Goal: Transaction & Acquisition: Book appointment/travel/reservation

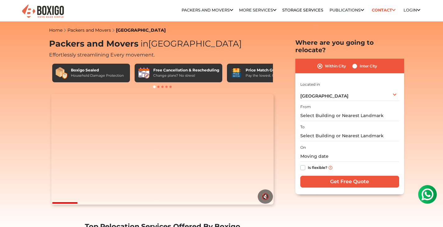
click at [359, 62] on label "Inter City" at bounding box center [367, 65] width 17 height 7
click at [354, 62] on input "Inter City" at bounding box center [354, 65] width 5 height 6
radio input "true"
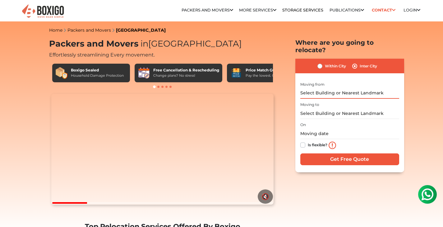
click at [331, 90] on input "text" at bounding box center [349, 93] width 99 height 11
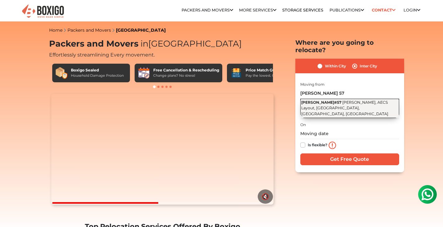
click at [332, 100] on span "[PERSON_NAME]#57" at bounding box center [321, 102] width 40 height 5
type input "[PERSON_NAME]#57, [PERSON_NAME], [PERSON_NAME], [GEOGRAPHIC_DATA], [GEOGRAPHIC_…"
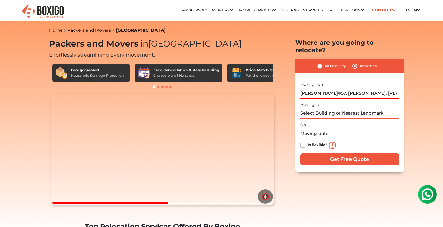
click at [331, 108] on input "text" at bounding box center [349, 113] width 99 height 11
type input "S"
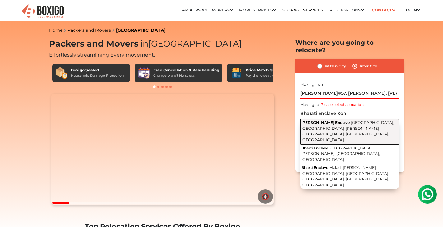
click at [339, 119] on button "[PERSON_NAME] Enclave Kondapur, [GEOGRAPHIC_DATA], [PERSON_NAME][GEOGRAPHIC_DAT…" at bounding box center [349, 131] width 99 height 25
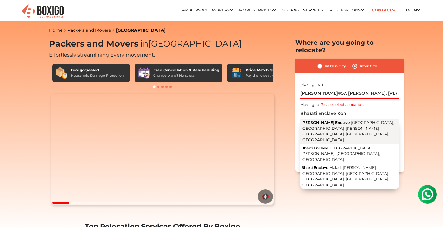
type input "[PERSON_NAME] Enclave, [GEOGRAPHIC_DATA], [GEOGRAPHIC_DATA], [PERSON_NAME][GEOG…"
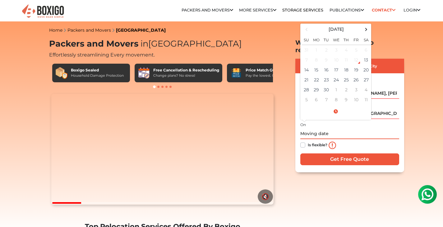
click at [338, 128] on input "text" at bounding box center [349, 133] width 99 height 11
click at [354, 55] on div "12" at bounding box center [355, 59] width 9 height 9
